Goal: Information Seeking & Learning: Learn about a topic

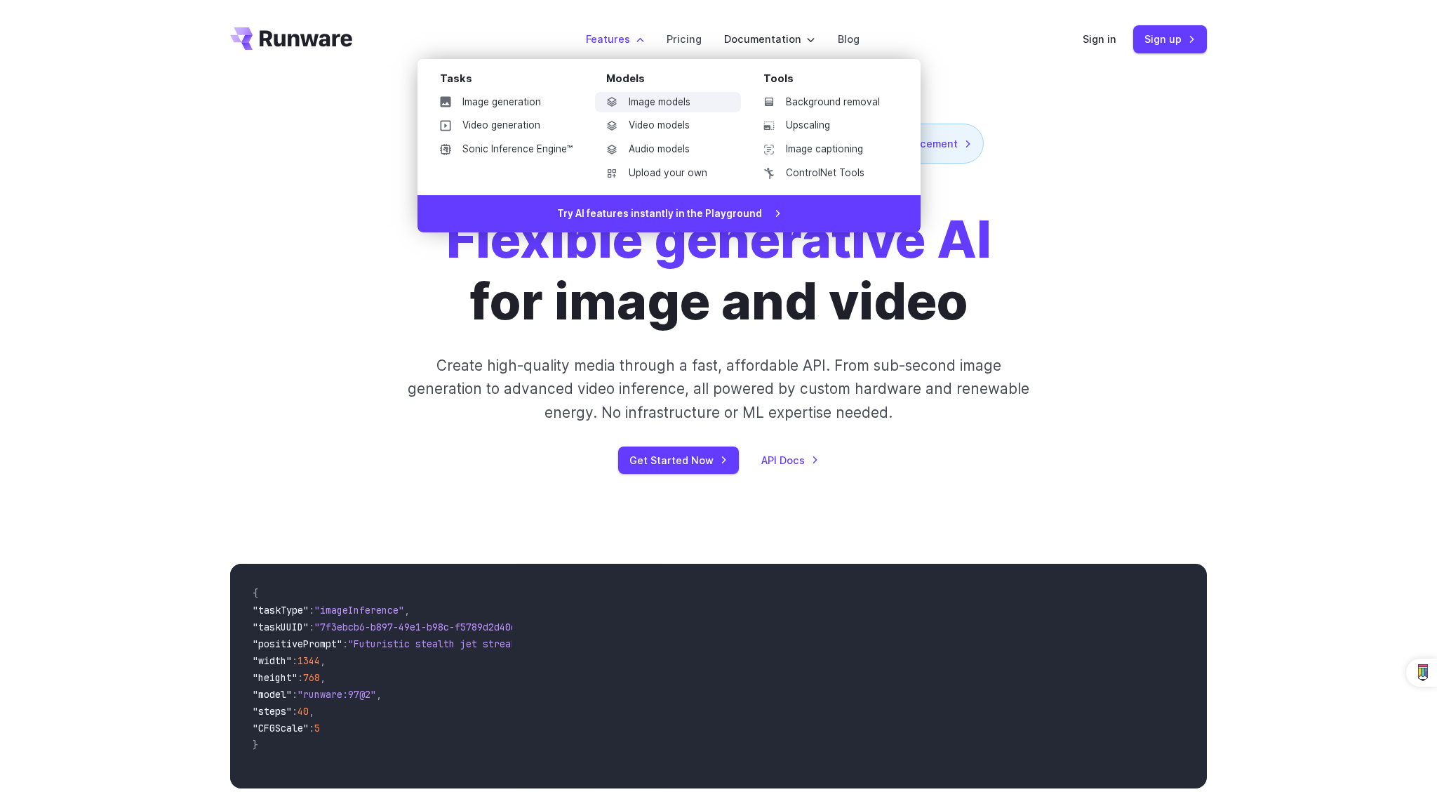
click at [655, 104] on link "Image models" at bounding box center [668, 102] width 146 height 21
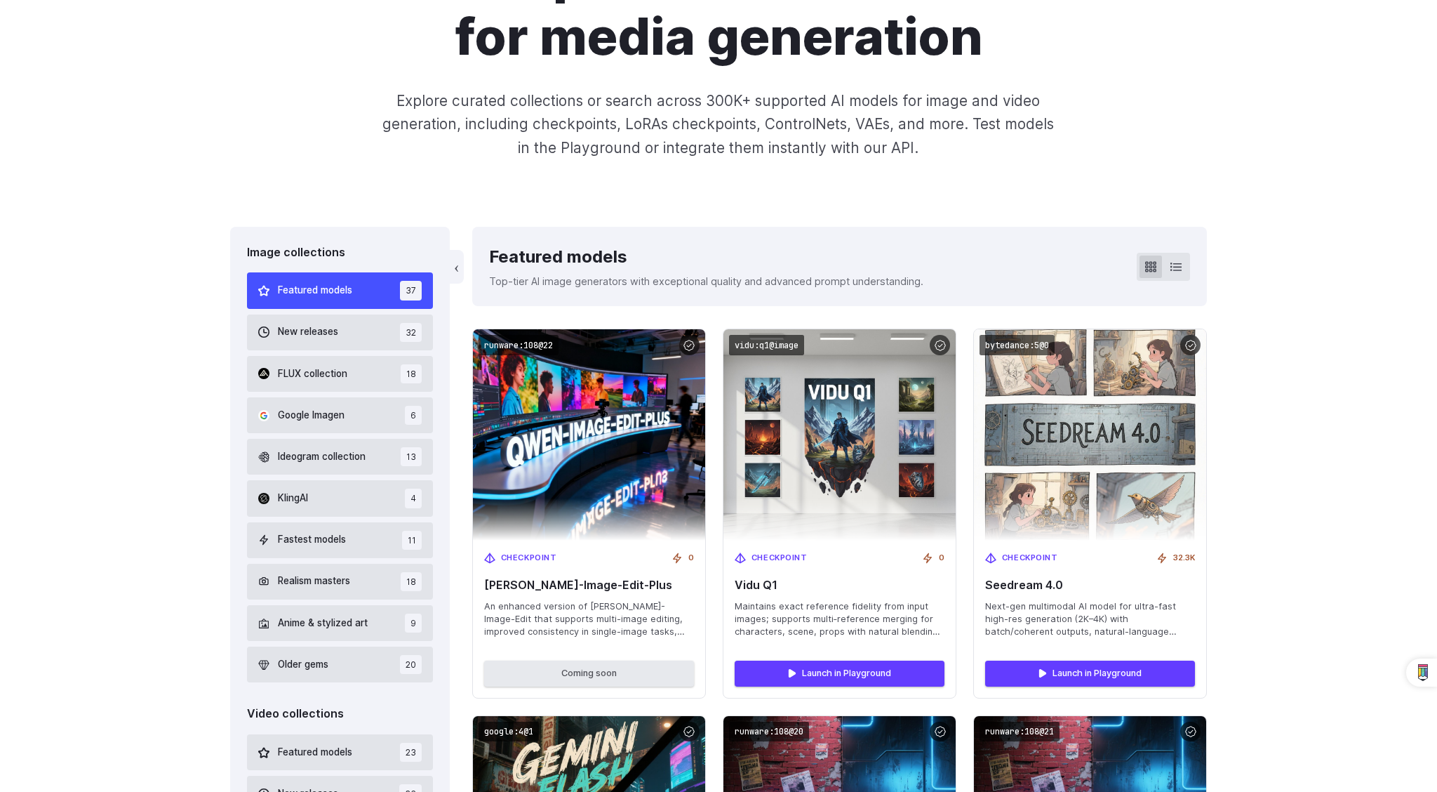
scroll to position [208, 0]
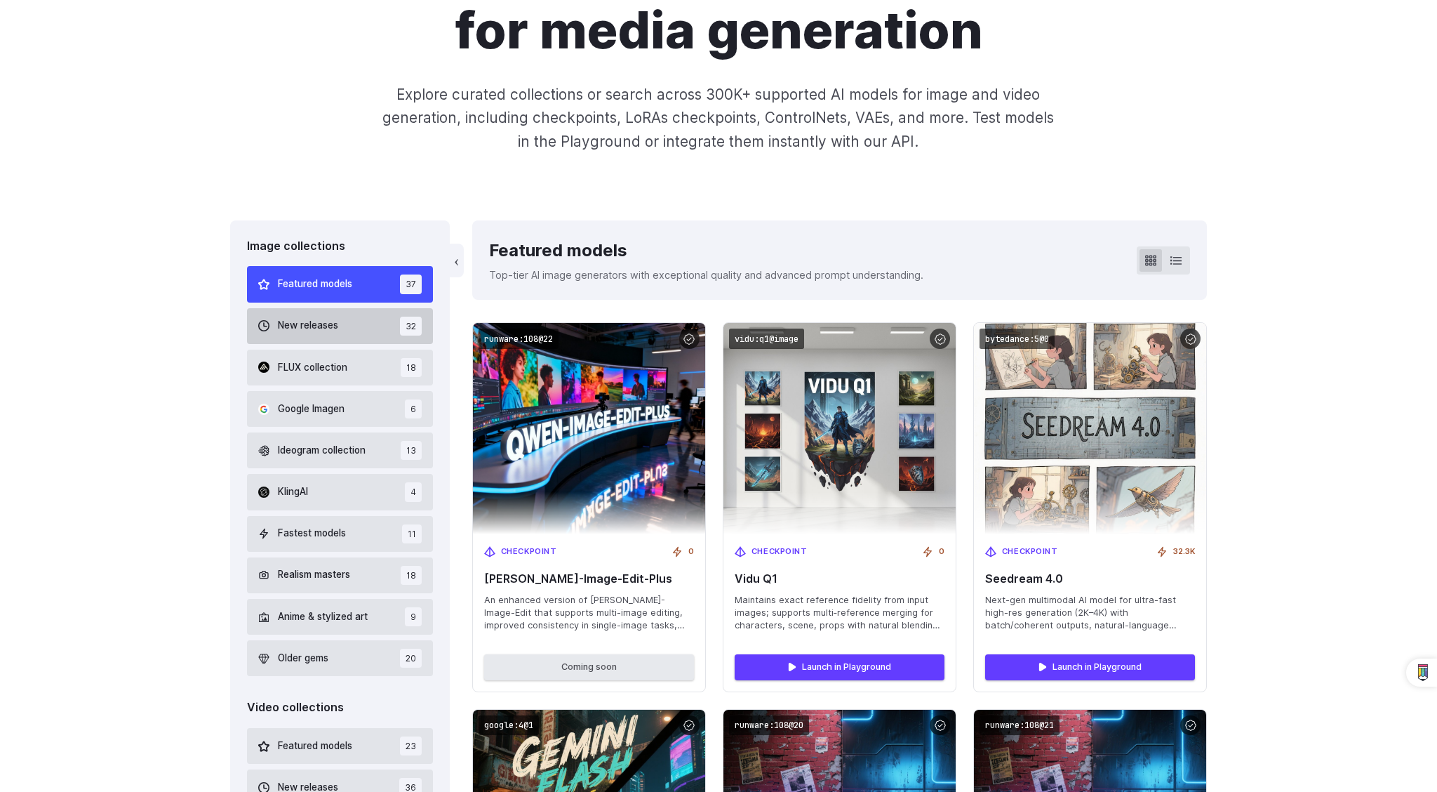
click at [353, 319] on button "New releases 32" at bounding box center [340, 326] width 186 height 36
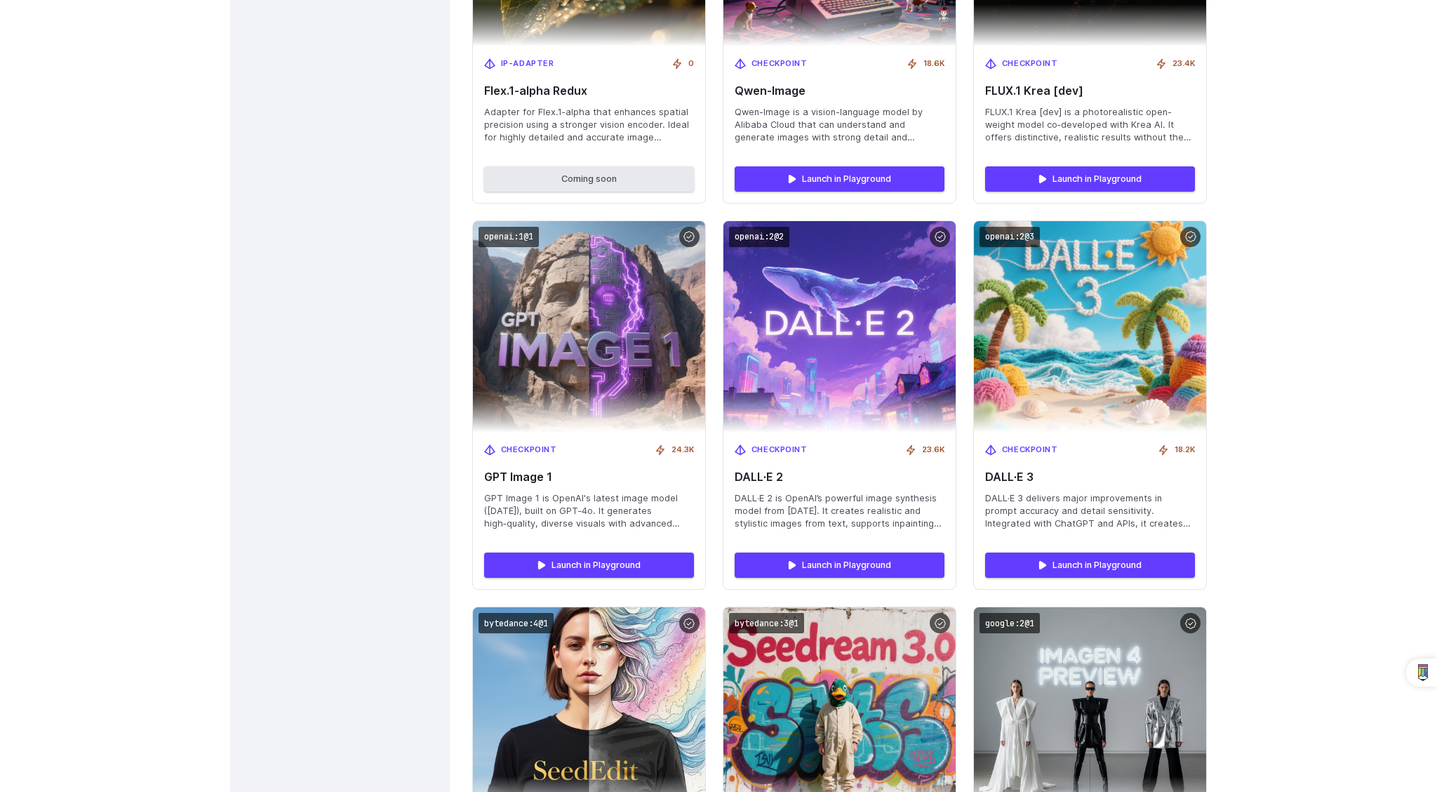
scroll to position [3008, 0]
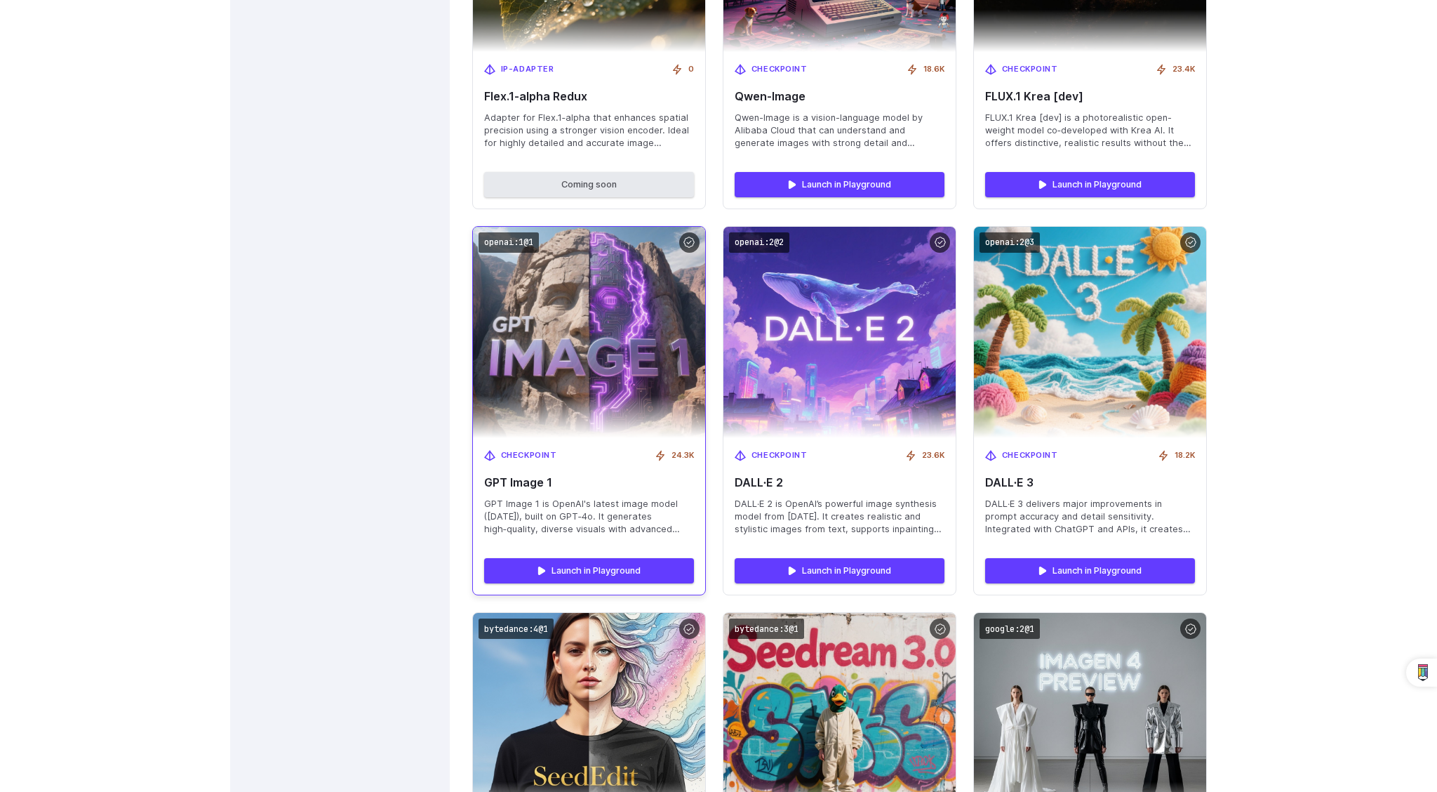
click at [620, 354] on img at bounding box center [588, 332] width 255 height 232
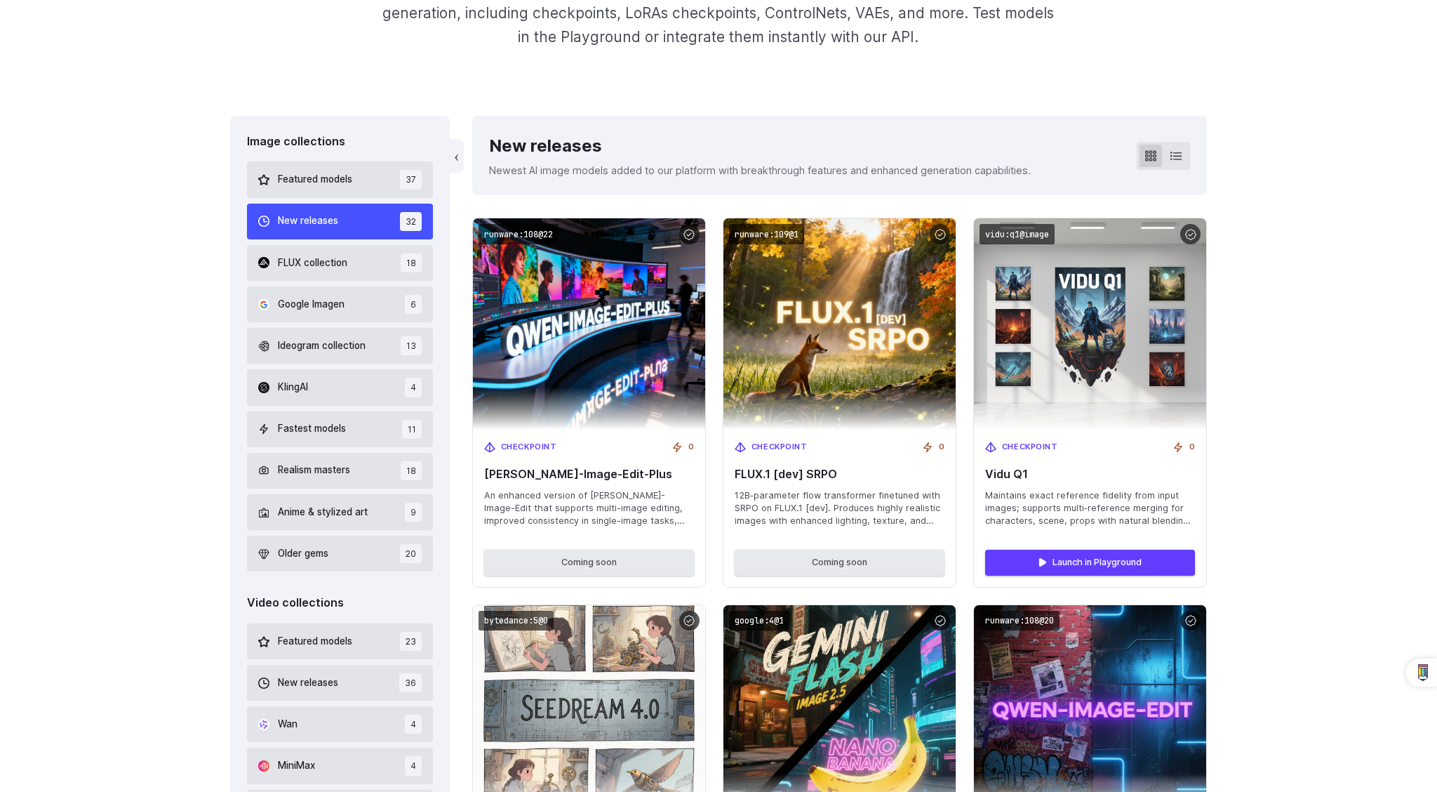
scroll to position [0, 0]
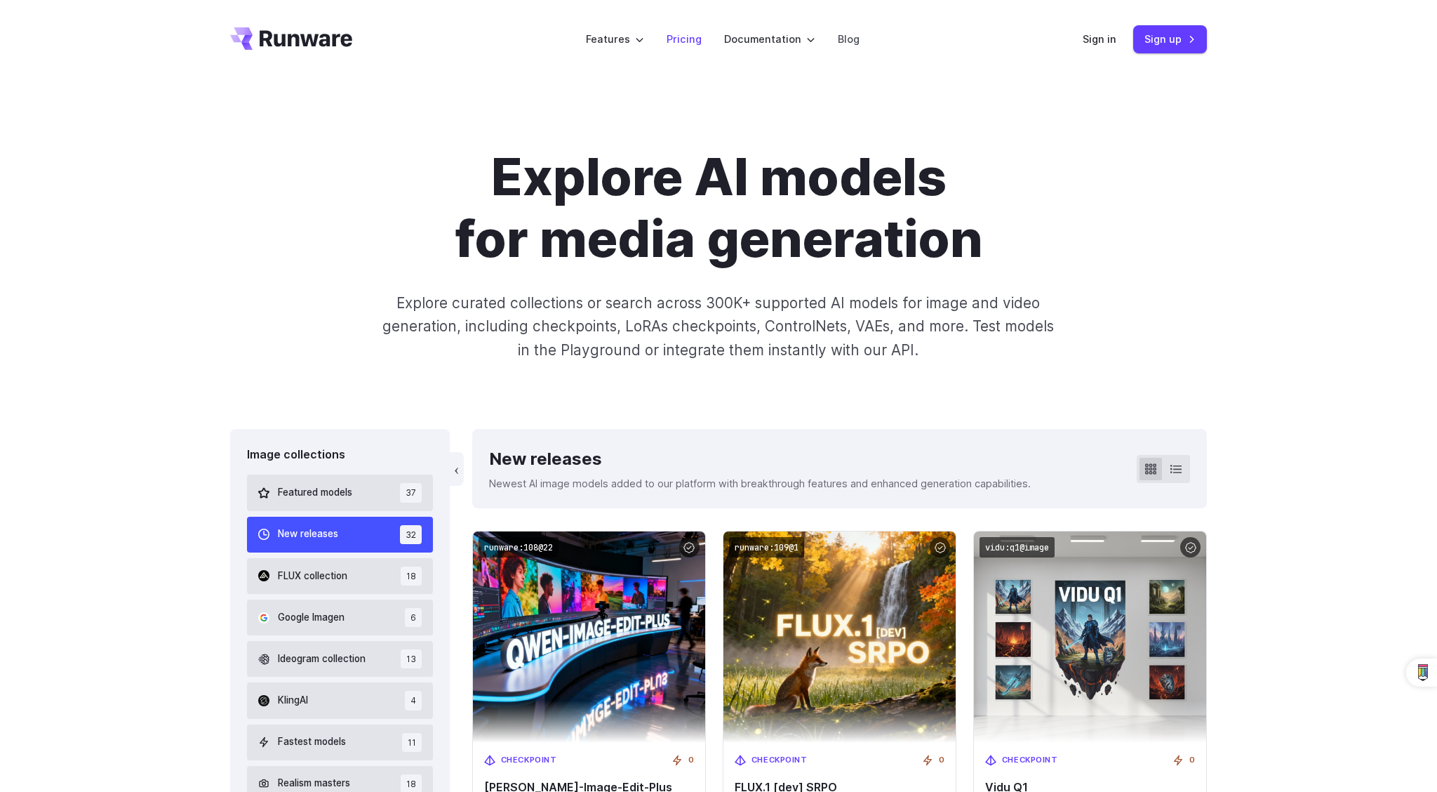
click at [691, 43] on link "Pricing" at bounding box center [684, 39] width 35 height 16
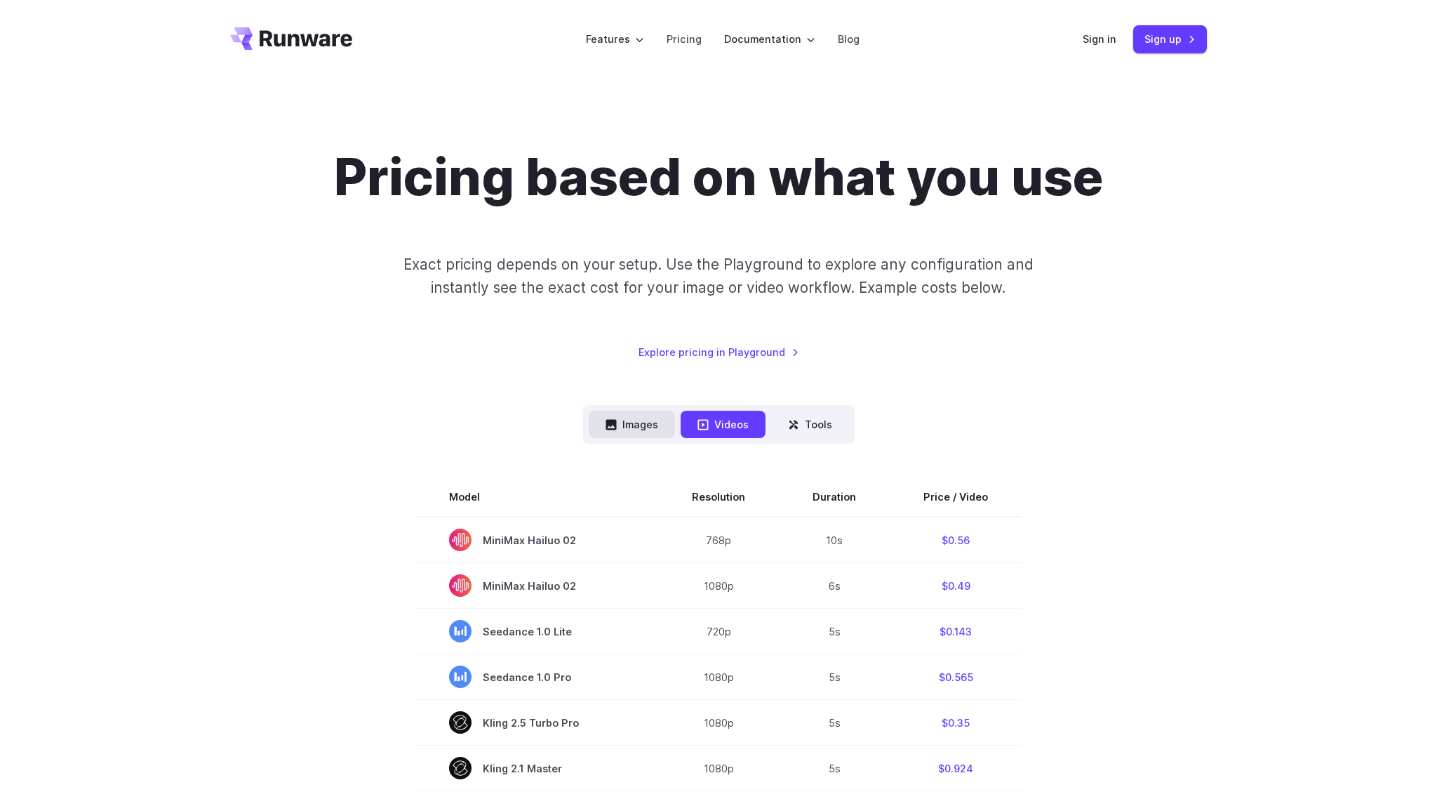
click at [652, 421] on button "Images" at bounding box center [632, 424] width 86 height 27
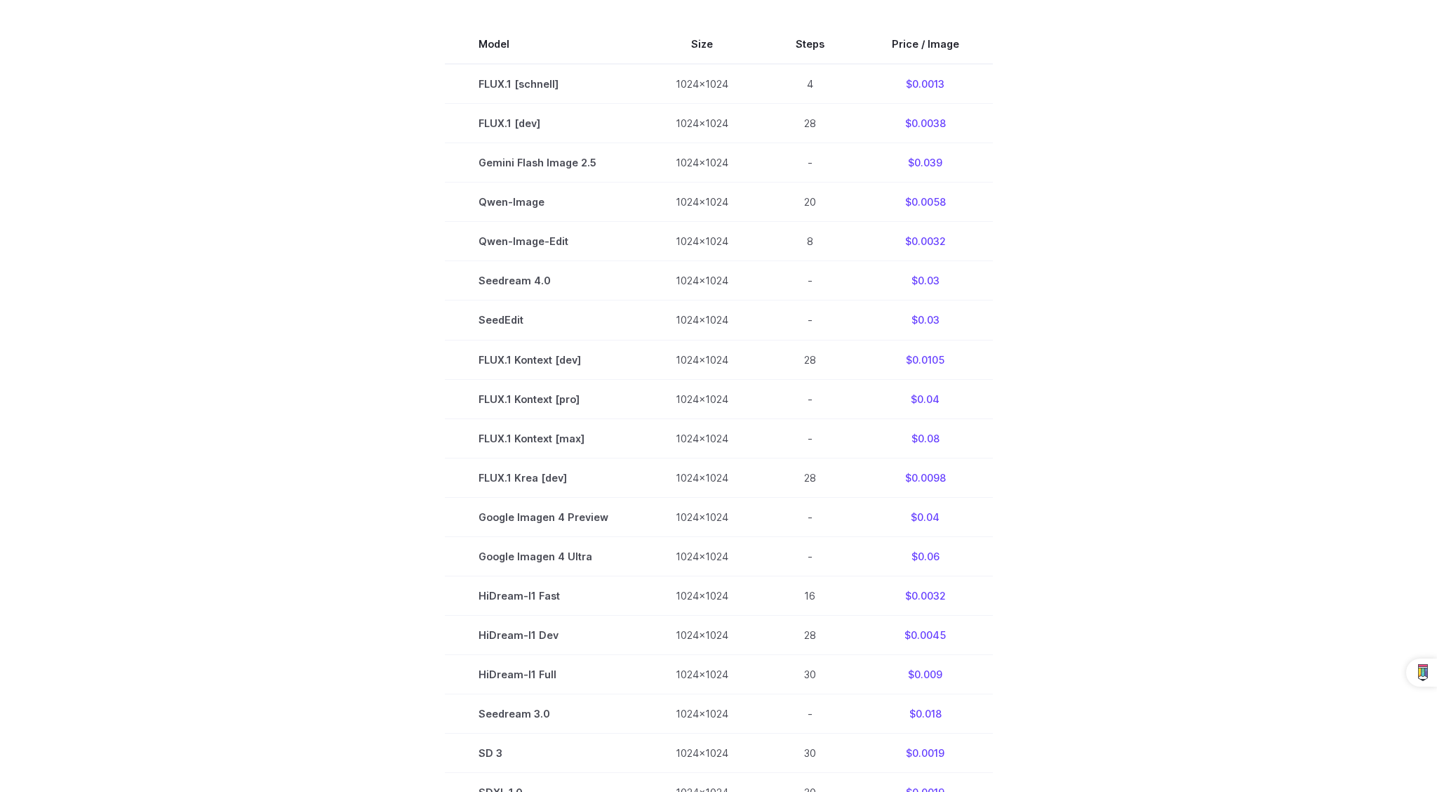
scroll to position [453, 0]
